Goal: Information Seeking & Learning: Learn about a topic

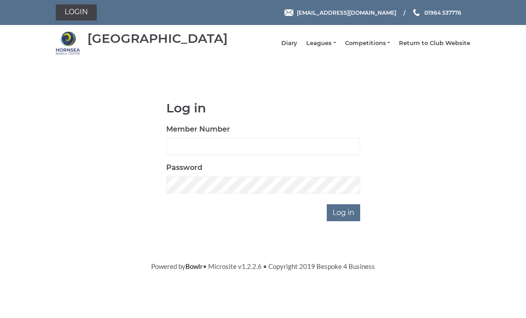
scroll to position [74, 0]
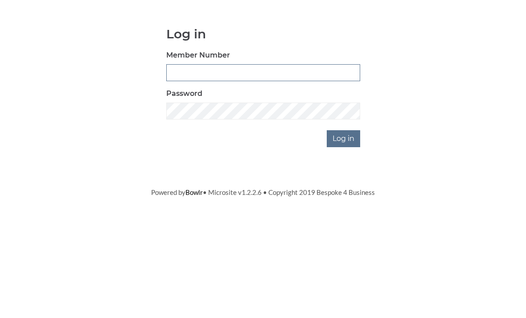
type input "0196"
click at [344, 204] on input "Log in" at bounding box center [343, 212] width 33 height 17
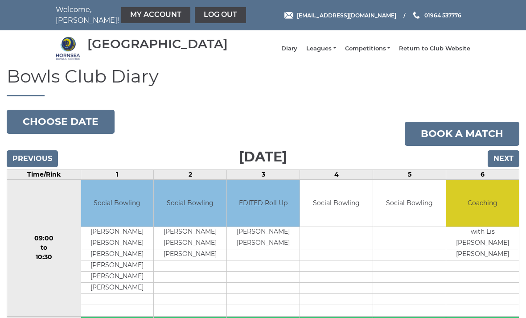
click at [87, 126] on button "Choose date" at bounding box center [61, 122] width 108 height 24
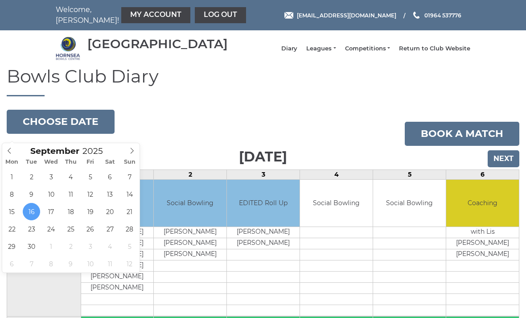
type input "2025-09-23"
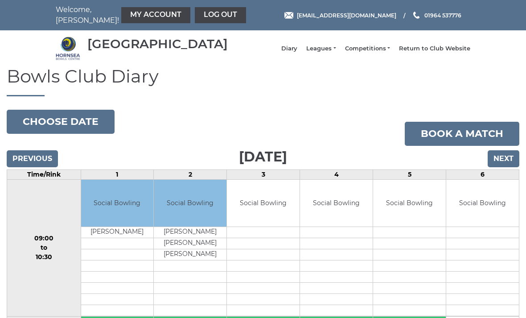
click at [336, 50] on link "Leagues" at bounding box center [320, 49] width 29 height 8
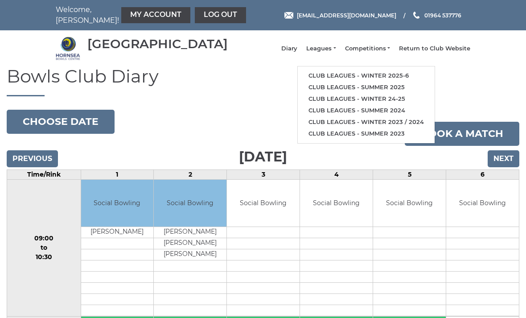
click at [379, 79] on link "Club leagues - Winter 2025-6" at bounding box center [366, 76] width 137 height 12
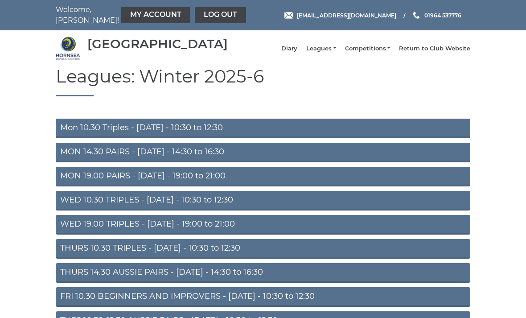
click at [381, 134] on link "Mon 10.30 Triples - Monday - 10:30 to 12:30" at bounding box center [263, 129] width 415 height 20
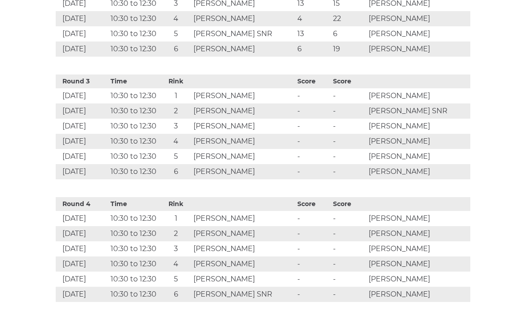
scroll to position [641, 0]
